Goal: Task Accomplishment & Management: Use online tool/utility

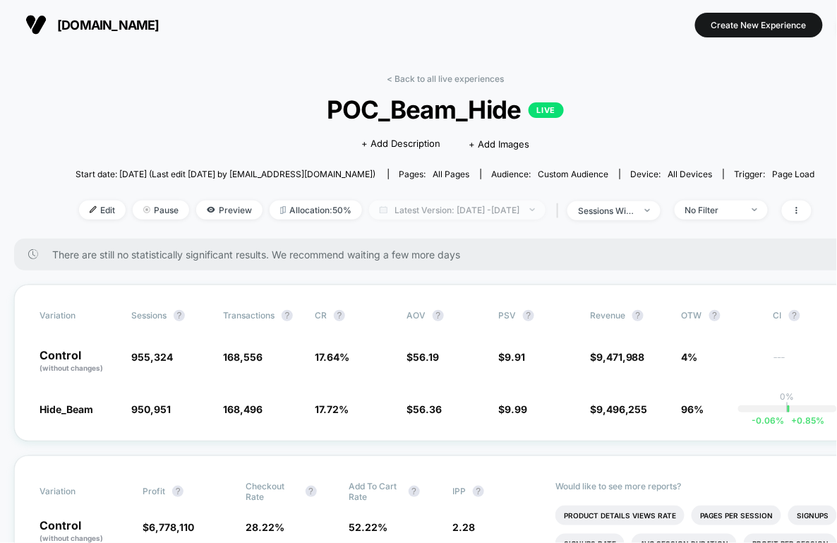
click at [402, 203] on span "Latest Version: [DATE] - [DATE]" at bounding box center [457, 209] width 176 height 19
select select "*"
select select "****"
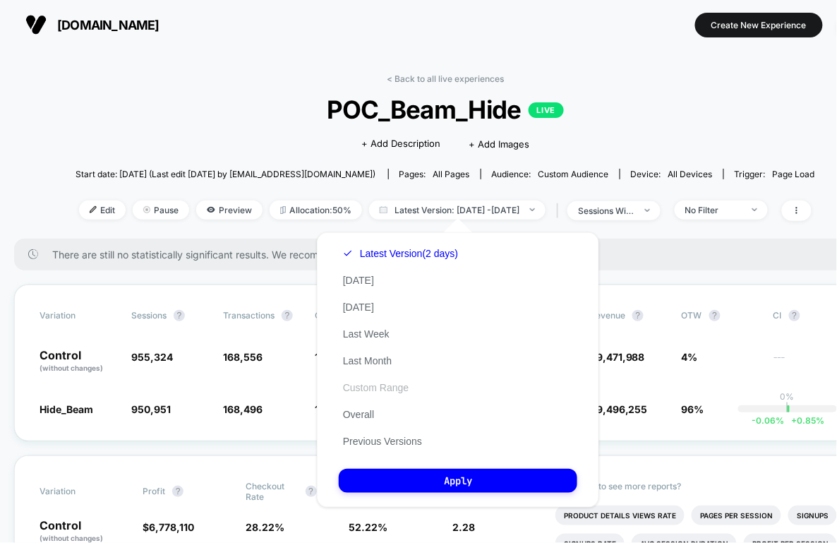
click at [359, 387] on button "Custom Range" at bounding box center [376, 387] width 74 height 13
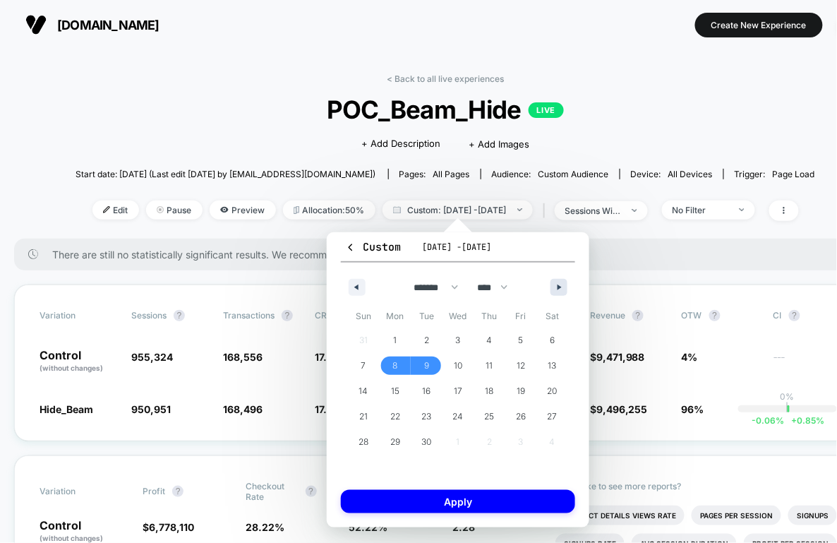
click at [553, 284] on button "button" at bounding box center [559, 287] width 17 height 17
select select "*"
click at [462, 394] on span "15" at bounding box center [459, 391] width 32 height 18
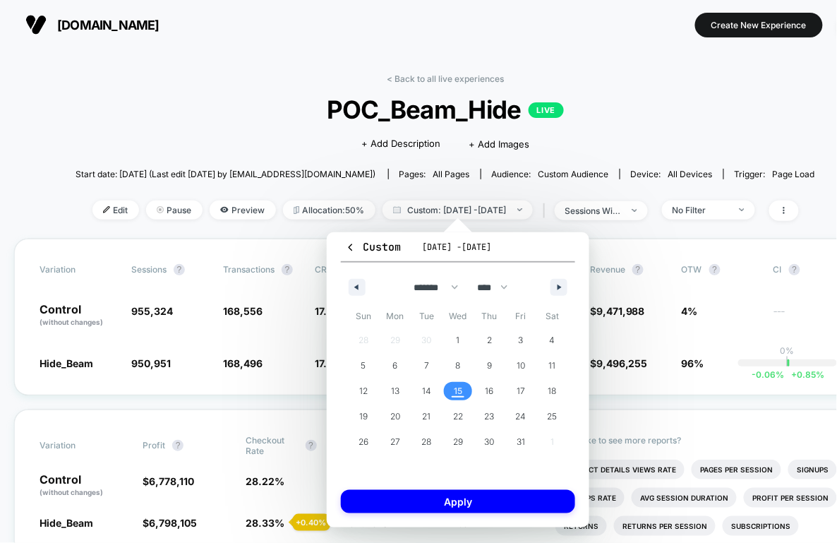
click at [462, 394] on span "15" at bounding box center [458, 390] width 8 height 25
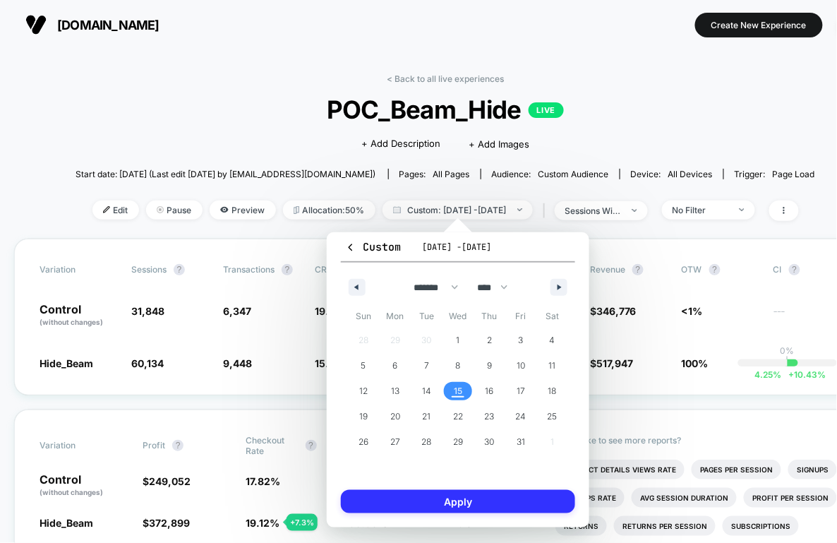
click at [450, 504] on button "Apply" at bounding box center [458, 501] width 234 height 23
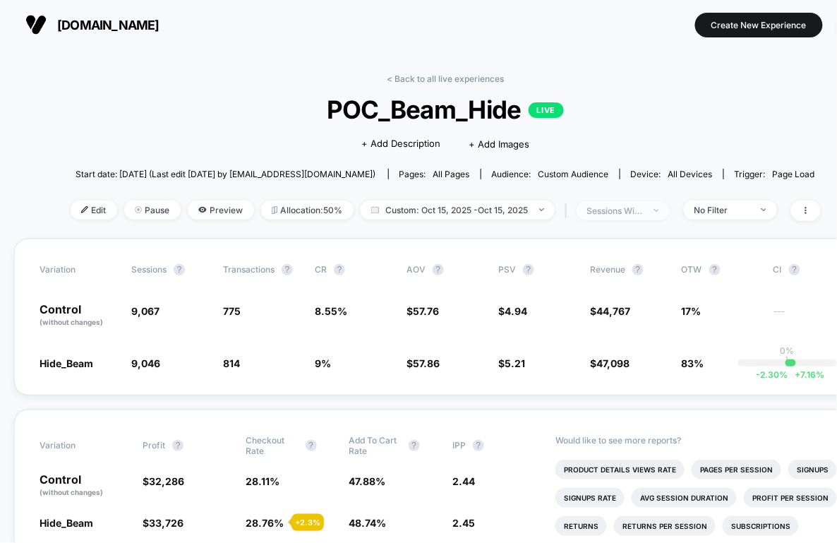
click at [637, 205] on div "sessions with impression" at bounding box center [615, 210] width 56 height 11
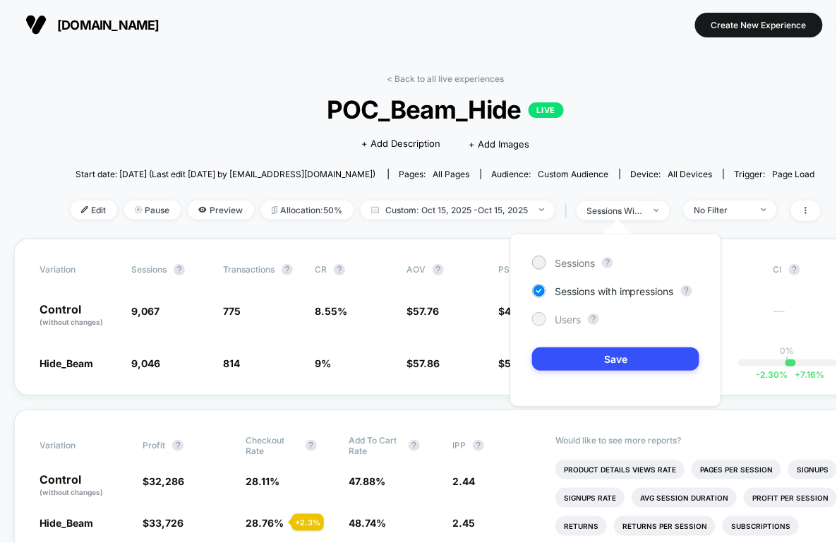
click at [577, 318] on span "Users" at bounding box center [568, 319] width 26 height 12
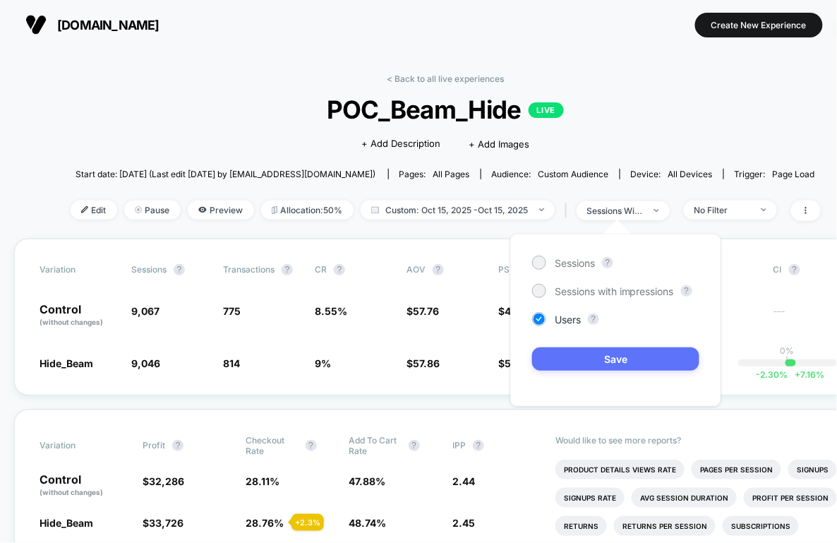
click at [565, 360] on button "Save" at bounding box center [615, 358] width 167 height 23
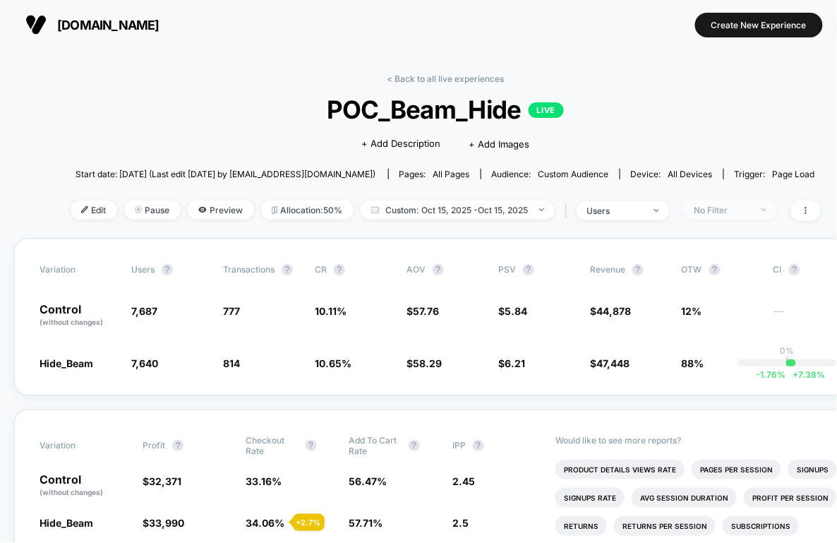
click at [719, 205] on div "No Filter" at bounding box center [722, 210] width 56 height 11
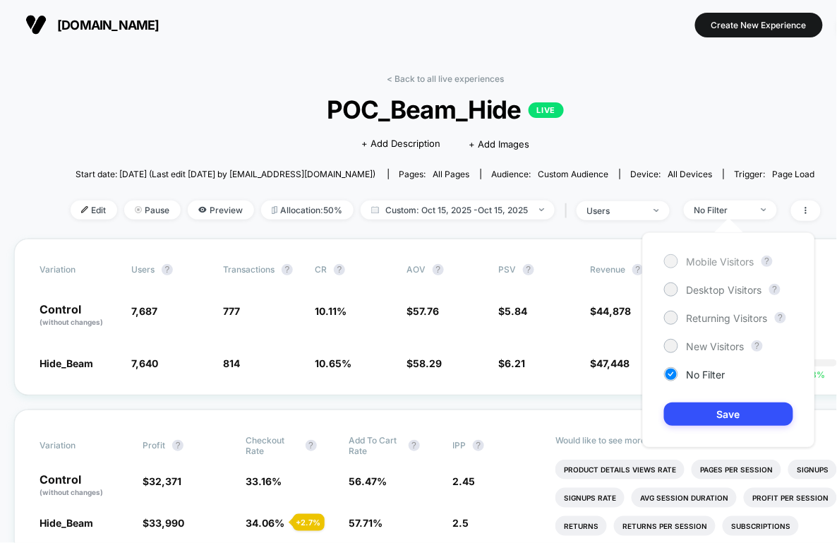
click at [682, 260] on div "Mobile Visitors" at bounding box center [709, 261] width 90 height 14
click at [687, 411] on button "Save" at bounding box center [728, 413] width 129 height 23
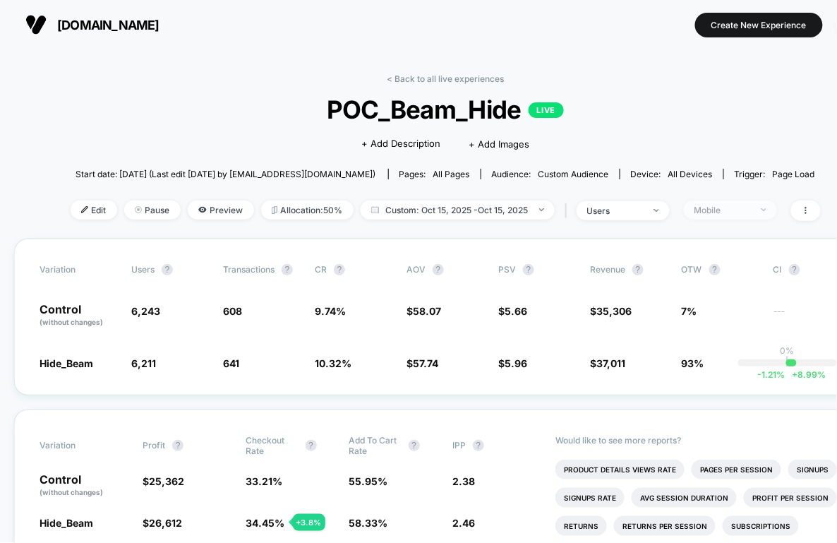
click at [716, 202] on span "Mobile" at bounding box center [730, 209] width 93 height 19
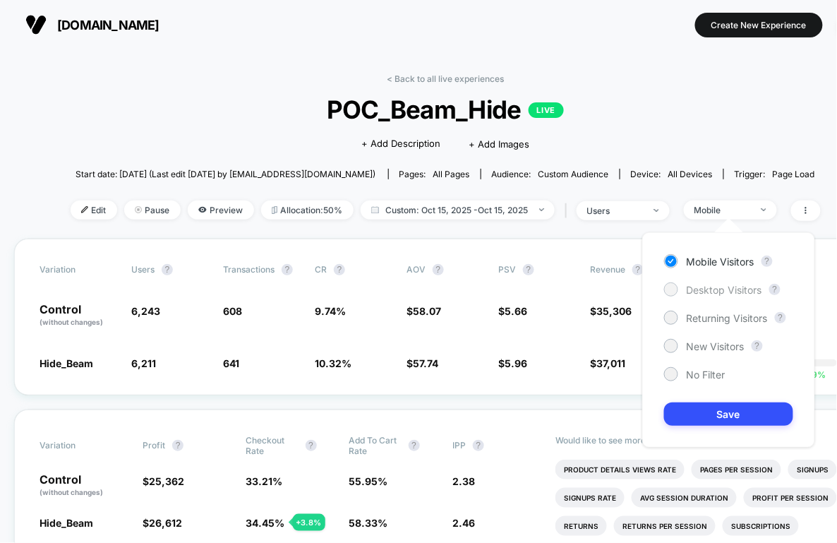
click at [693, 287] on span "Desktop Visitors" at bounding box center [725, 290] width 76 height 12
click at [686, 407] on button "Save" at bounding box center [728, 413] width 129 height 23
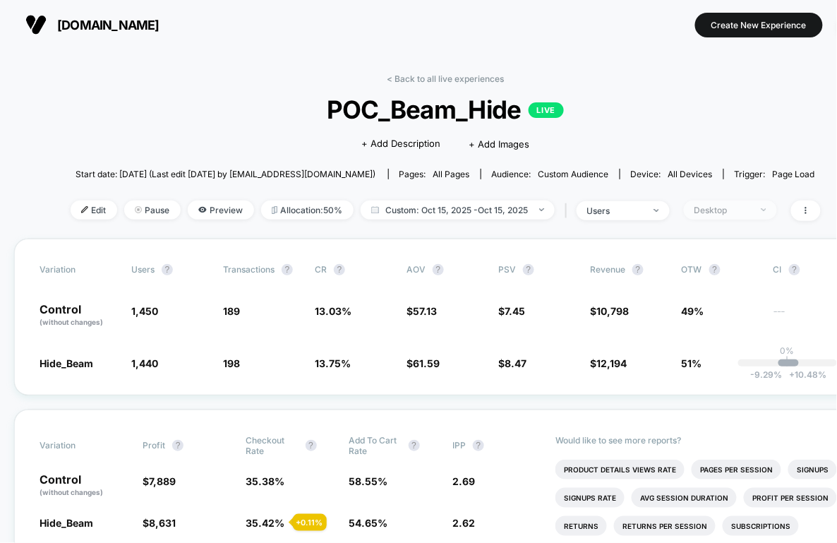
click at [712, 208] on div "Desktop" at bounding box center [722, 210] width 56 height 11
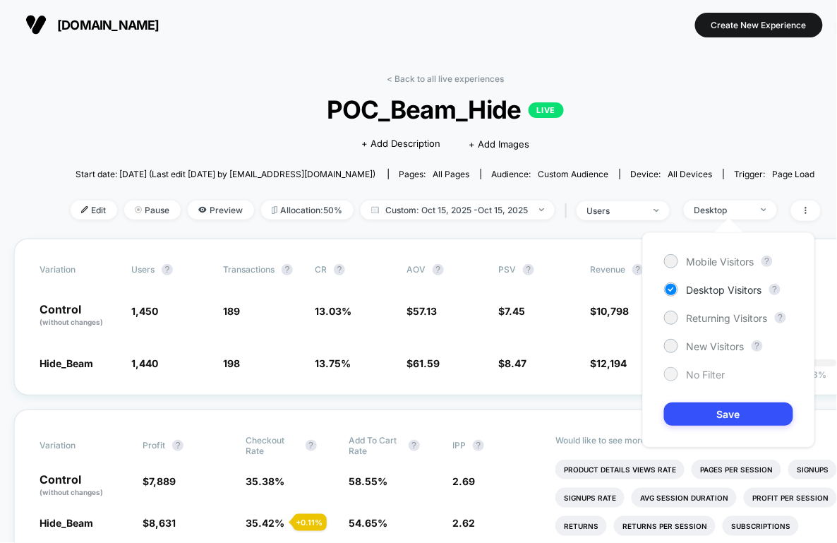
click at [688, 373] on span "No Filter" at bounding box center [706, 374] width 39 height 12
click at [696, 411] on button "Save" at bounding box center [728, 413] width 129 height 23
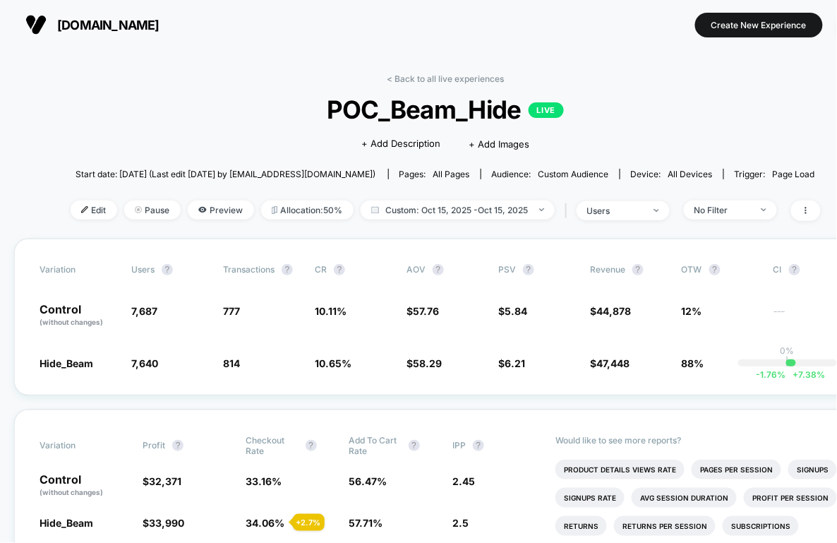
click at [436, 204] on span "Custom: [DATE] - [DATE]" at bounding box center [458, 209] width 194 height 19
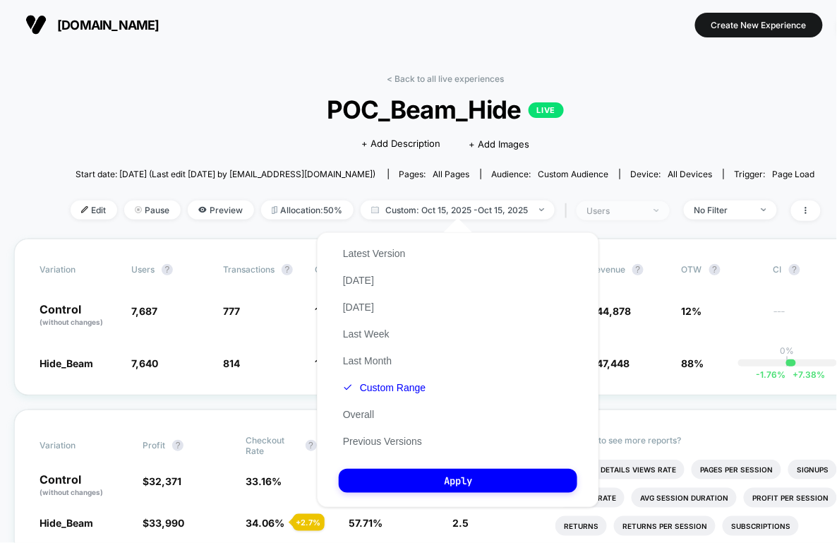
click at [617, 217] on span "users" at bounding box center [623, 210] width 93 height 19
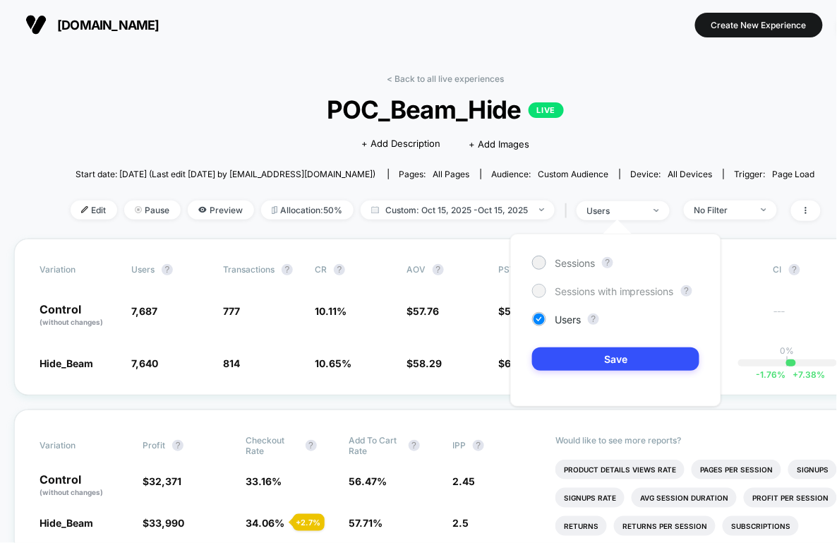
click at [578, 291] on span "Sessions with impressions" at bounding box center [614, 291] width 119 height 12
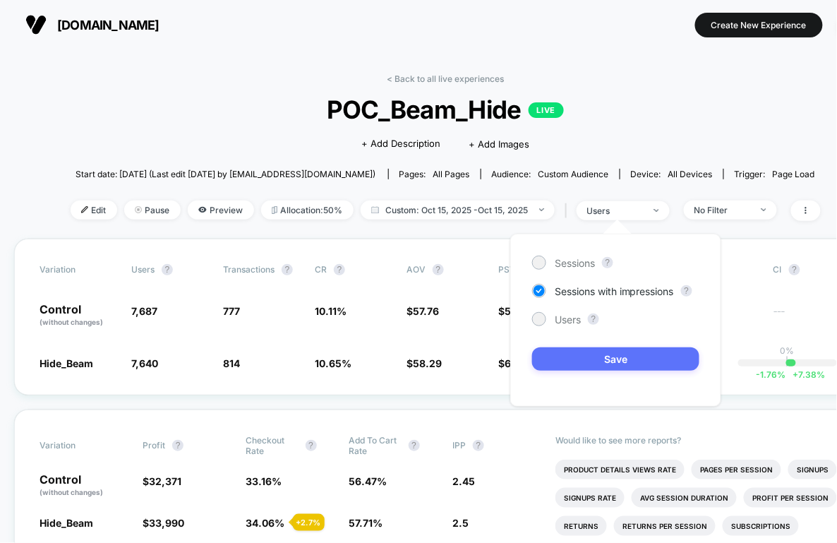
click at [587, 368] on button "Save" at bounding box center [615, 358] width 167 height 23
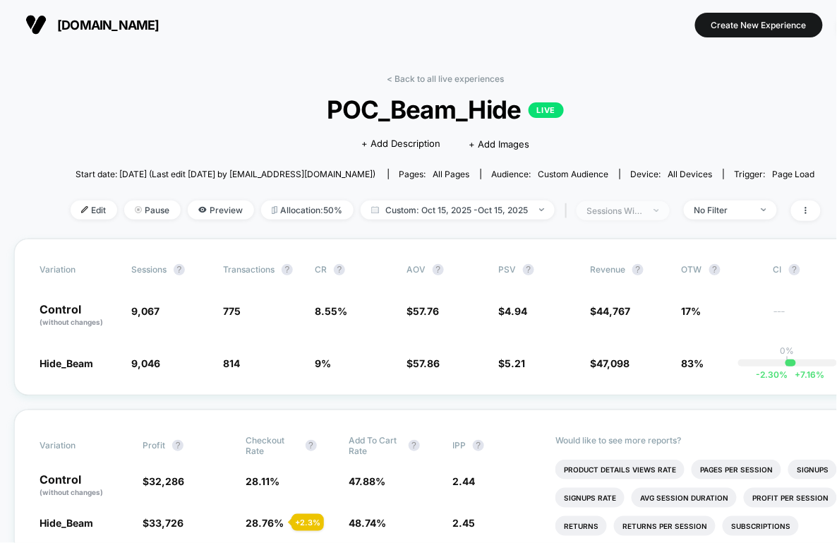
click at [626, 209] on div "sessions with impression" at bounding box center [615, 210] width 56 height 11
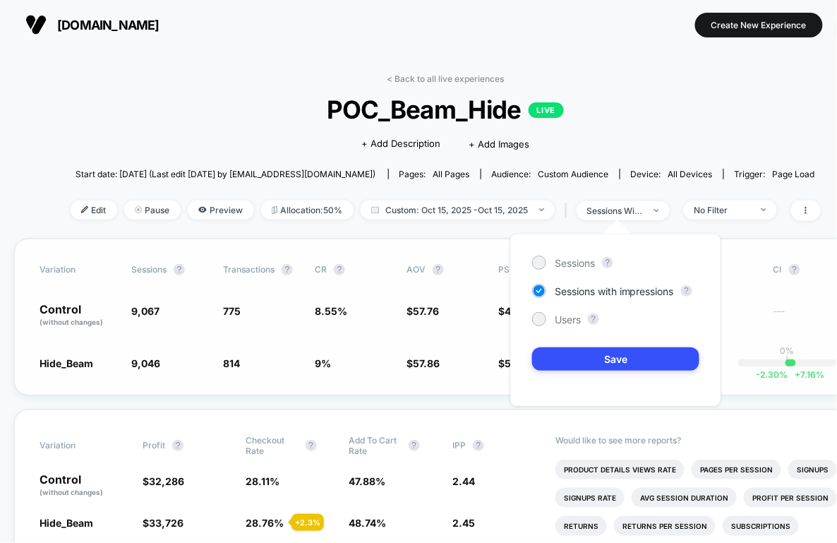
click at [375, 389] on div "Variation Sessions ? Transactions ? CR ? AOV ? PSV ? Revenue ? OTW ? CI ? Contr…" at bounding box center [445, 317] width 862 height 157
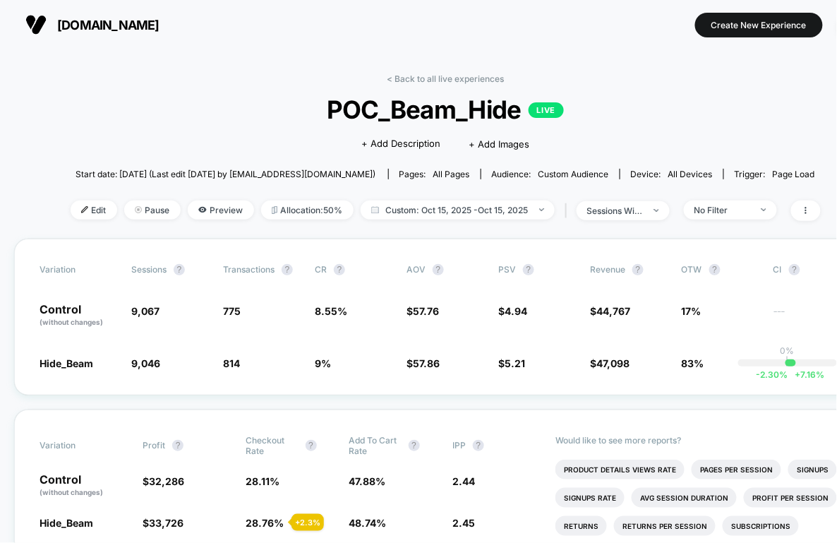
click at [416, 219] on div "Edit Pause Preview Allocation: 50% Custom: [DATE] - [DATE] | sessions with impr…" at bounding box center [446, 210] width 750 height 20
click at [413, 210] on span "Custom: [DATE] - [DATE]" at bounding box center [458, 209] width 194 height 19
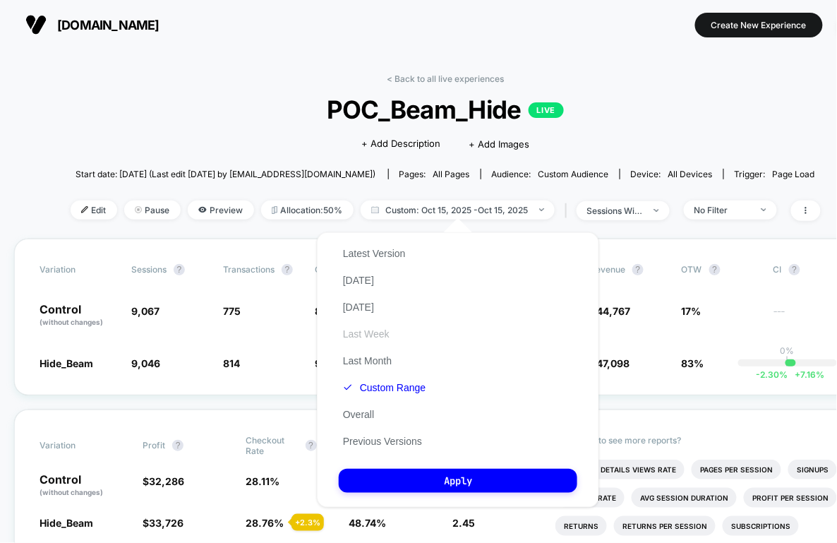
click at [381, 332] on button "Last Week" at bounding box center [366, 333] width 55 height 13
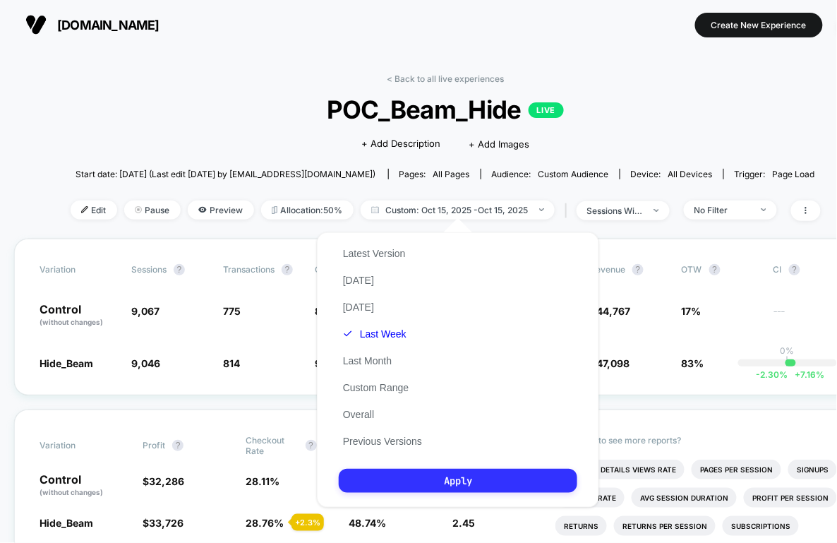
click at [394, 478] on button "Apply" at bounding box center [458, 481] width 239 height 24
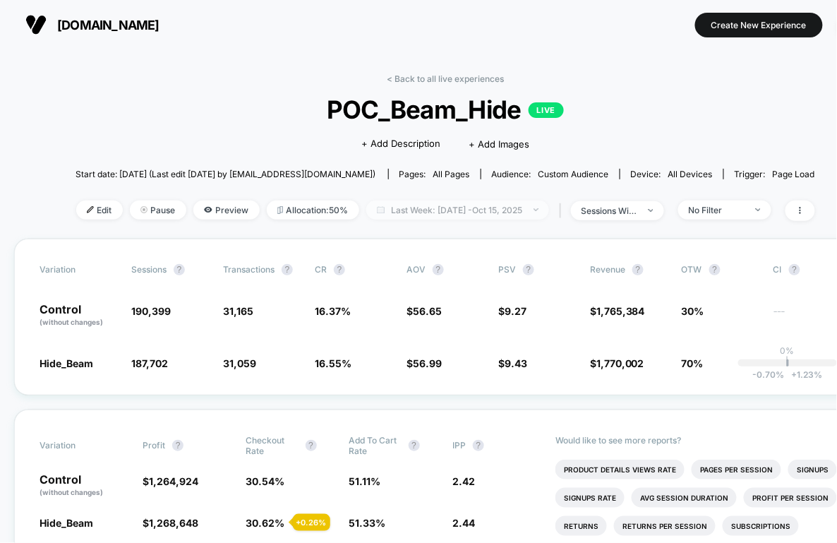
click at [469, 207] on span "Last Week: [DATE] - [DATE]" at bounding box center [457, 209] width 183 height 19
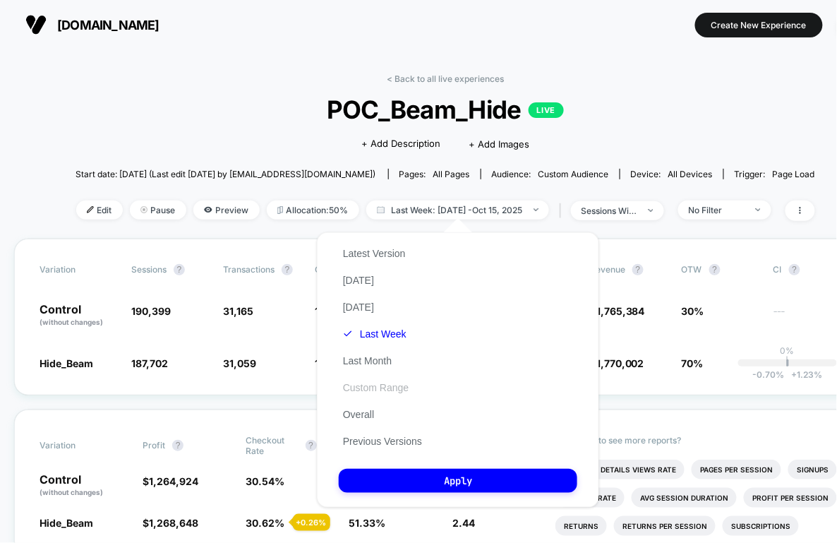
click at [375, 383] on button "Custom Range" at bounding box center [376, 387] width 74 height 13
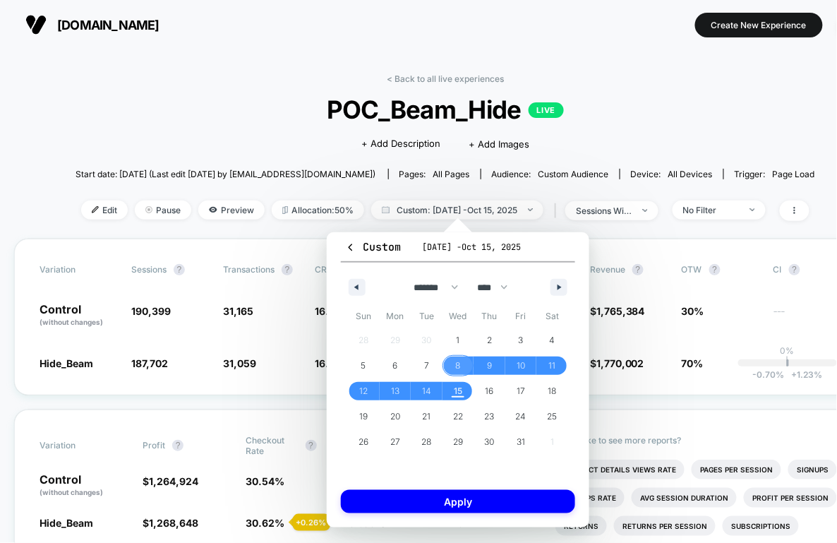
click at [455, 367] on span "8" at bounding box center [459, 365] width 32 height 18
click at [455, 387] on span "15" at bounding box center [458, 390] width 8 height 25
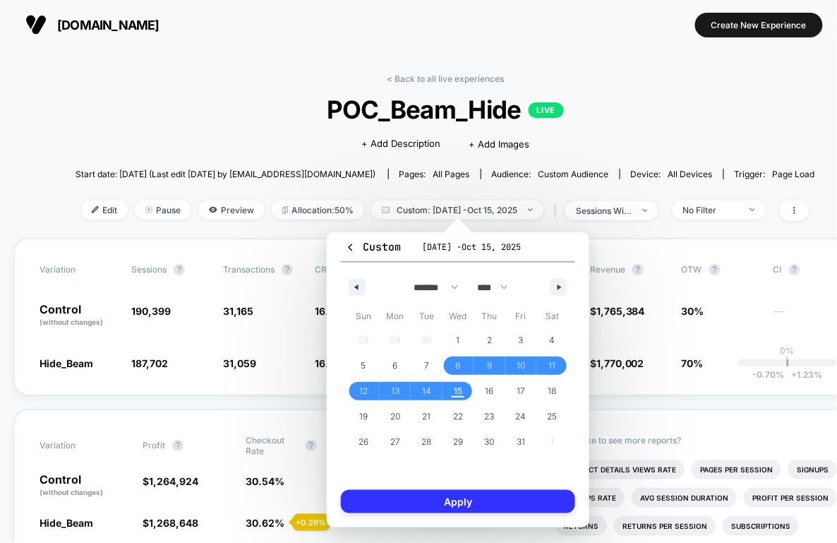
click at [448, 509] on button "Apply" at bounding box center [458, 501] width 234 height 23
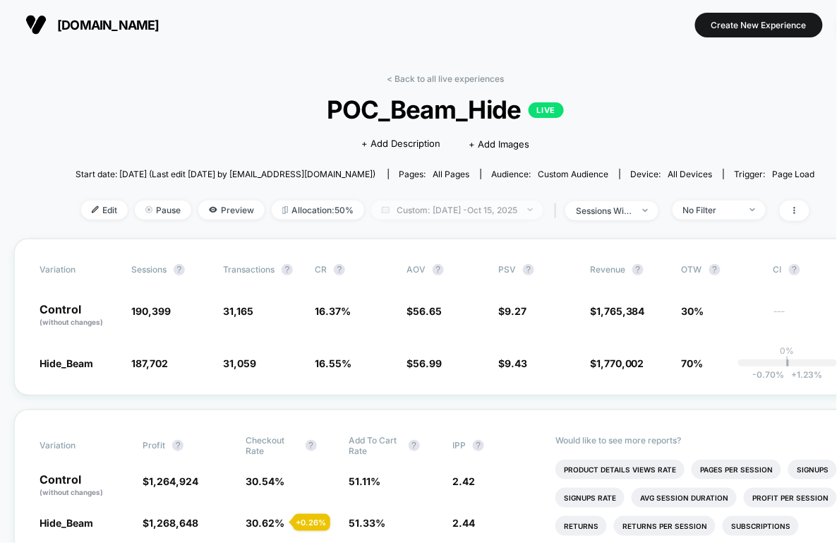
click at [517, 207] on span "Custom: [DATE] - [DATE]" at bounding box center [457, 209] width 172 height 19
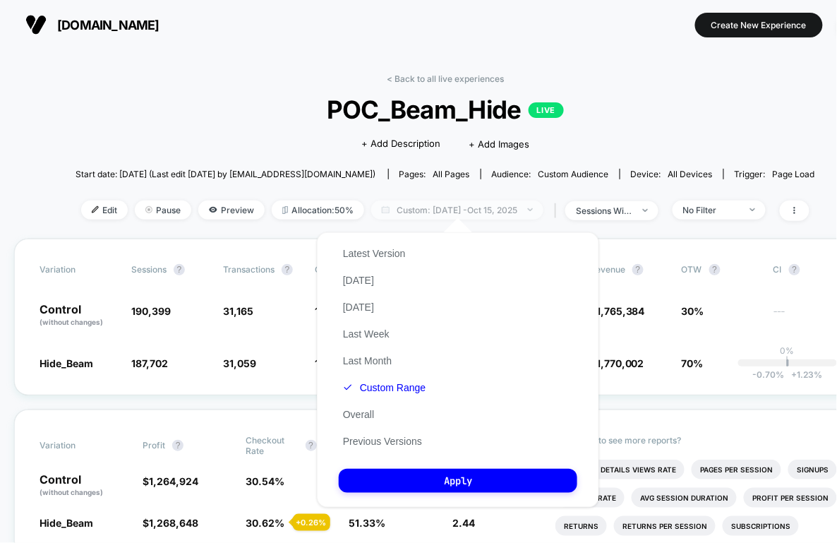
click at [514, 208] on span "Custom: [DATE] - [DATE]" at bounding box center [457, 209] width 172 height 19
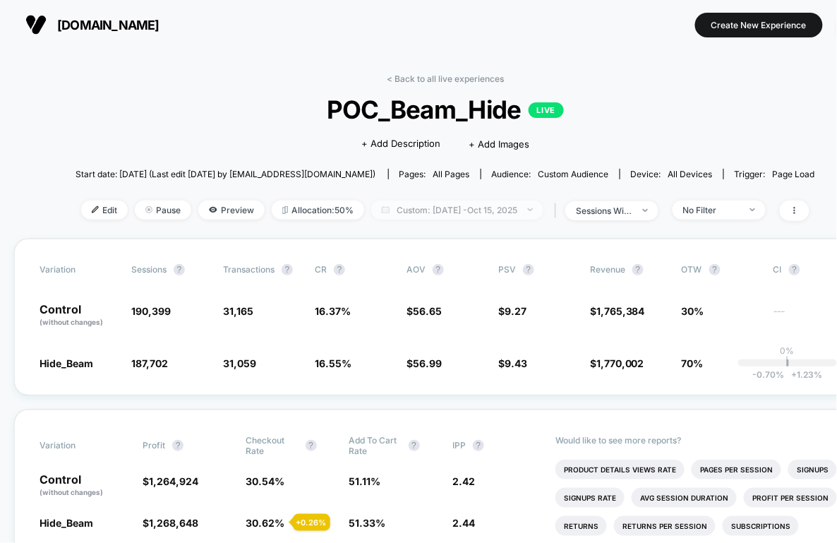
click at [505, 210] on span "Custom: [DATE] - [DATE]" at bounding box center [457, 209] width 172 height 19
